Goal: Go to known website: Go to known website

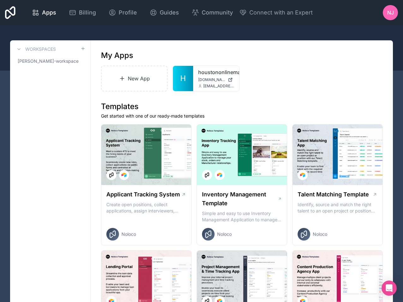
click at [198, 79] on span "[DOMAIN_NAME]" at bounding box center [211, 79] width 27 height 5
click at [205, 79] on span "[DOMAIN_NAME]" at bounding box center [211, 79] width 27 height 5
click at [204, 76] on div "houstononlinemarketing houstononlinemarketing.noloco.co nick@houstononlinemarke…" at bounding box center [216, 78] width 46 height 25
click at [0, 0] on div at bounding box center [0, 0] width 0 height 0
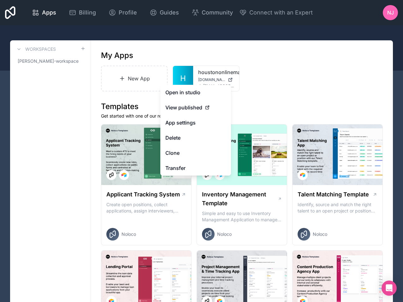
click at [188, 107] on span "View published" at bounding box center [183, 108] width 37 height 8
click at [207, 107] on icon at bounding box center [207, 107] width 5 height 5
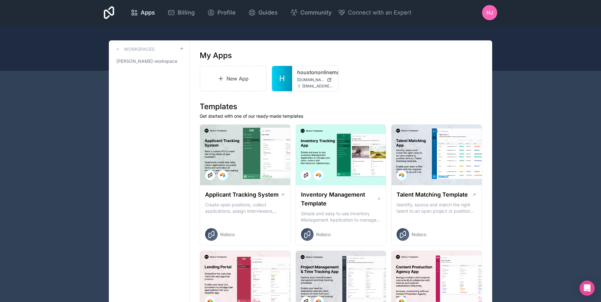
click at [384, 83] on div "New App H houstononlinemarketing houstononlinemarketing.noloco.co nick@houstono…" at bounding box center [341, 79] width 282 height 26
click at [305, 82] on span "[DOMAIN_NAME]" at bounding box center [310, 79] width 27 height 5
click at [0, 0] on icon at bounding box center [0, 0] width 0 height 0
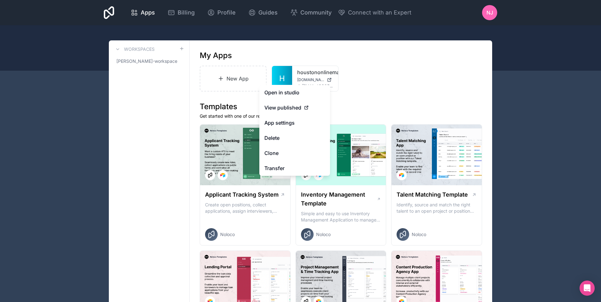
click at [296, 108] on span "View published" at bounding box center [282, 108] width 37 height 8
click at [308, 105] on icon at bounding box center [306, 107] width 5 height 5
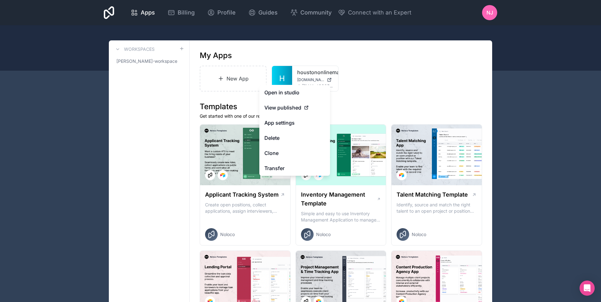
click at [308, 105] on icon at bounding box center [306, 107] width 5 height 5
click at [309, 74] on link "houstononlinemarketing" at bounding box center [315, 72] width 36 height 8
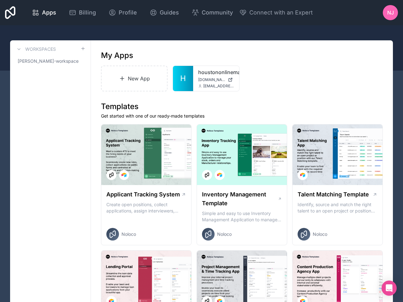
click at [208, 73] on link "houstononlinemarketing" at bounding box center [216, 72] width 36 height 8
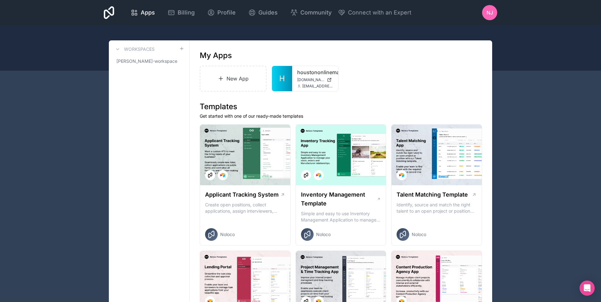
click at [0, 0] on icon at bounding box center [0, 0] width 0 height 0
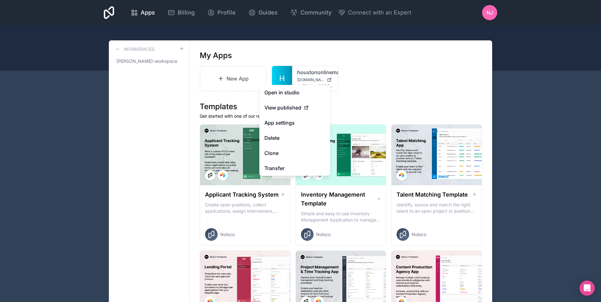
click at [288, 105] on span "View published" at bounding box center [282, 108] width 37 height 8
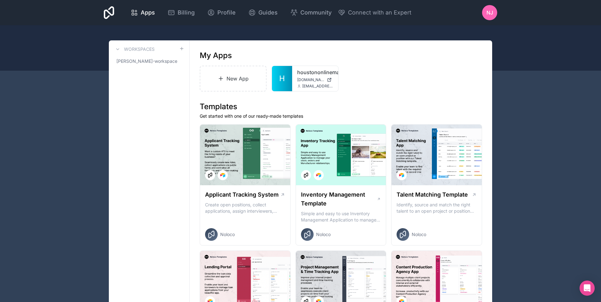
click at [313, 74] on link "houstononlinemarketing" at bounding box center [315, 72] width 36 height 8
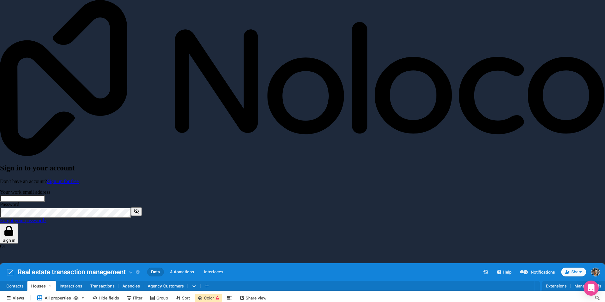
type input "**********"
click at [18, 223] on button "Sign in" at bounding box center [9, 233] width 18 height 20
